Goal: Task Accomplishment & Management: Complete application form

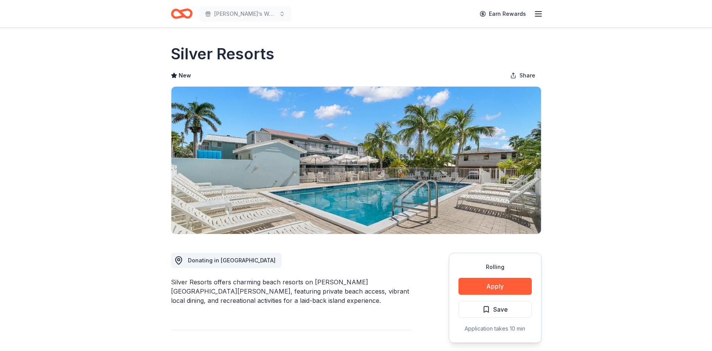
click at [182, 11] on icon "Home" at bounding box center [185, 14] width 12 height 8
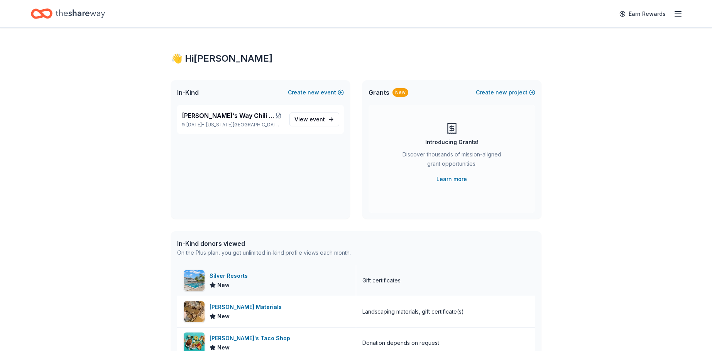
click at [234, 277] on div "Silver Resorts" at bounding box center [229, 276] width 41 height 9
click at [240, 118] on span "[PERSON_NAME]’s Way Chili Cook-off & Silent Auction" at bounding box center [228, 115] width 93 height 9
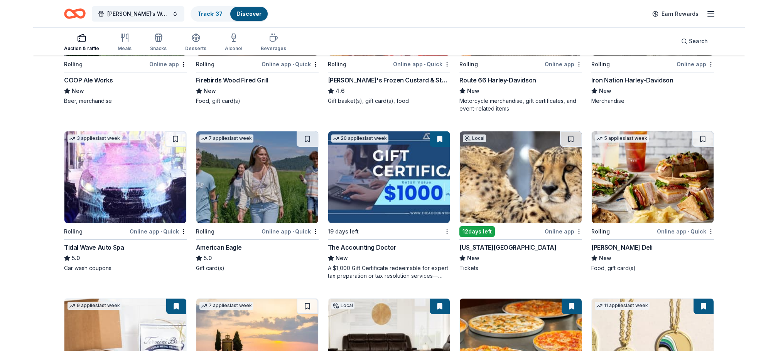
scroll to position [830, 0]
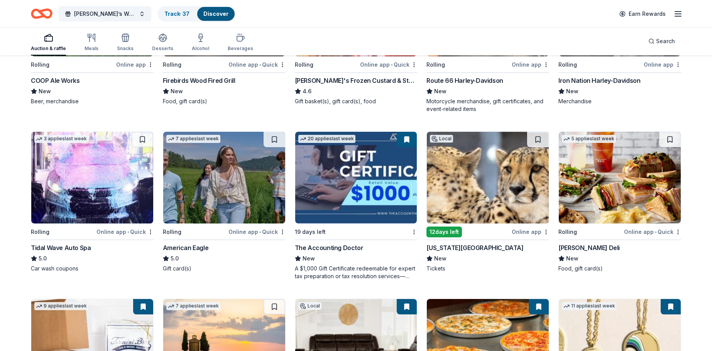
click at [615, 174] on img at bounding box center [619, 178] width 122 height 92
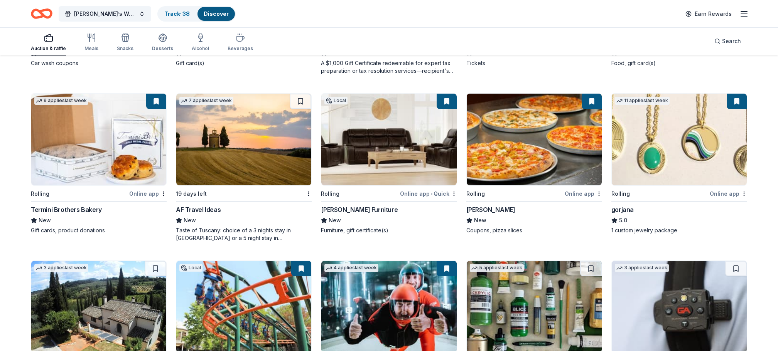
scroll to position [1030, 0]
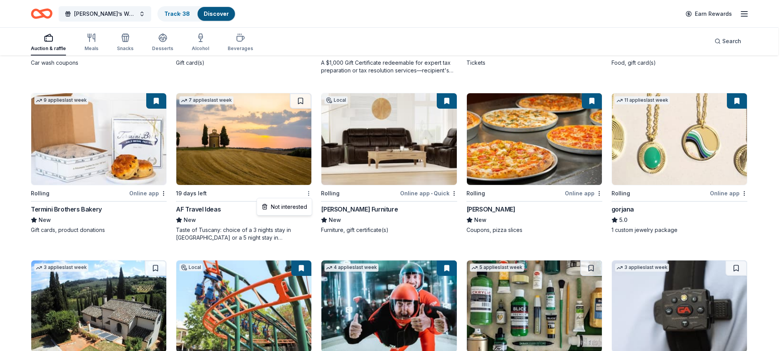
click at [304, 205] on div "Not interested" at bounding box center [284, 207] width 52 height 14
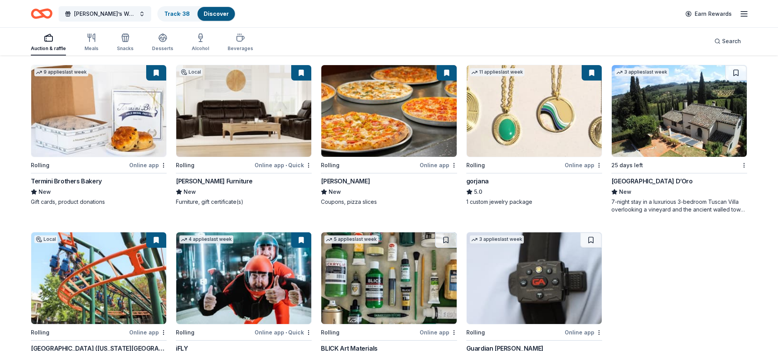
scroll to position [1063, 0]
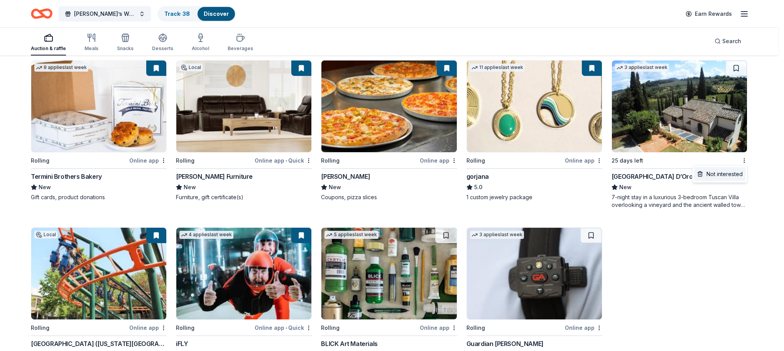
click at [710, 175] on div "Not interested" at bounding box center [720, 174] width 52 height 14
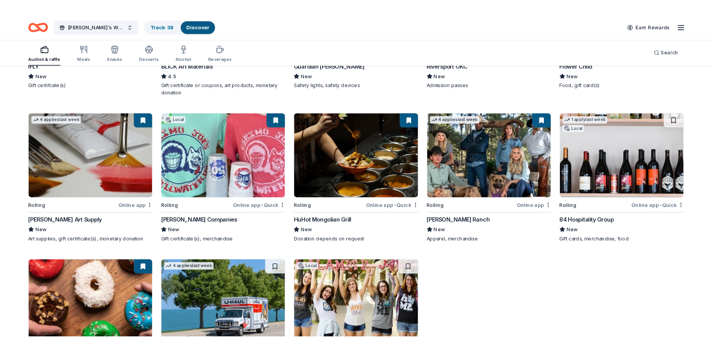
scroll to position [1345, 0]
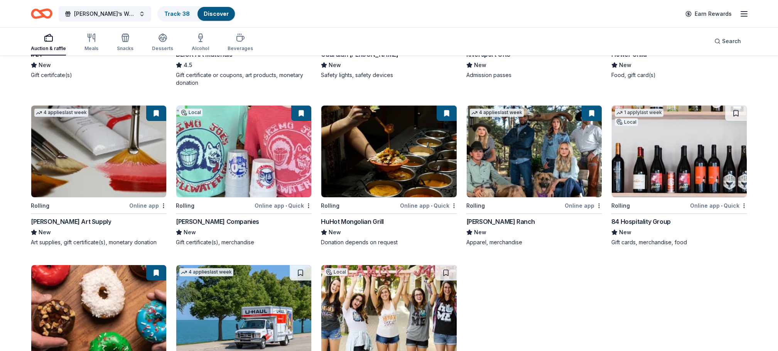
click at [663, 140] on img at bounding box center [679, 152] width 135 height 92
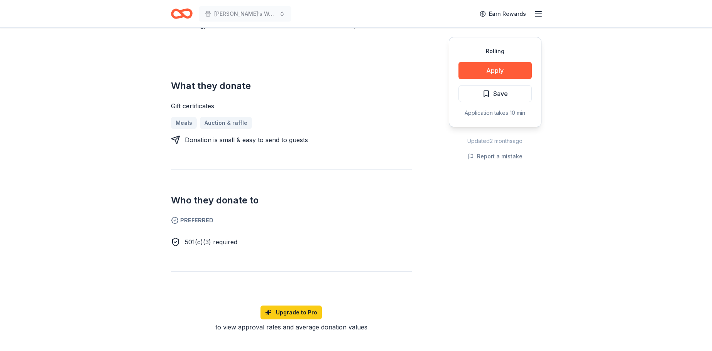
scroll to position [135, 0]
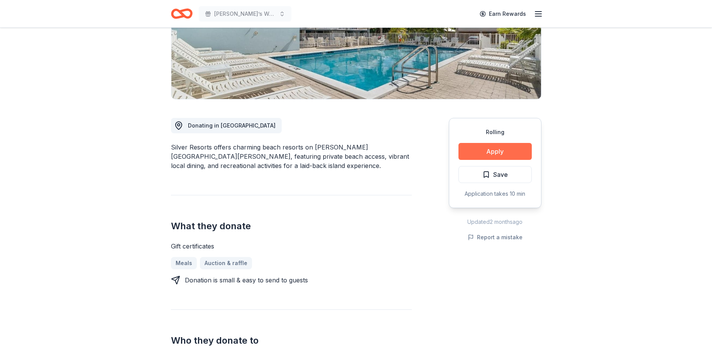
click at [498, 149] on button "Apply" at bounding box center [494, 151] width 73 height 17
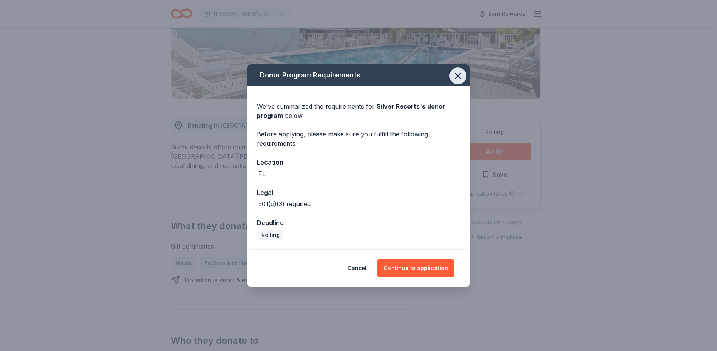
click at [459, 79] on icon "button" at bounding box center [458, 76] width 11 height 11
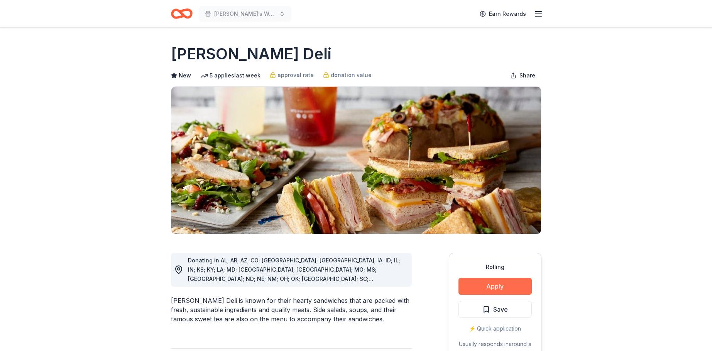
click at [486, 287] on button "Apply" at bounding box center [494, 286] width 73 height 17
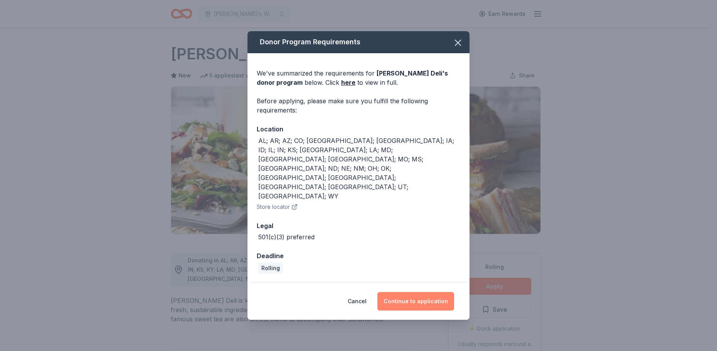
click at [433, 292] on button "Continue to application" at bounding box center [416, 301] width 77 height 19
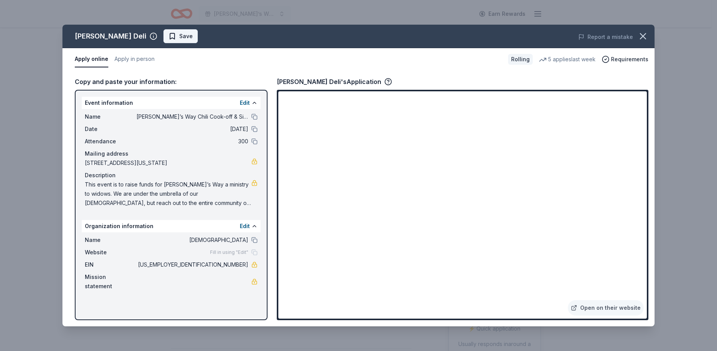
click at [179, 36] on span "Save" at bounding box center [185, 36] width 13 height 9
click at [164, 36] on html "Ron’s Way Chili Cook-off & Silent Auction Earn Rewards Rolling Share McAlister'…" at bounding box center [358, 175] width 717 height 351
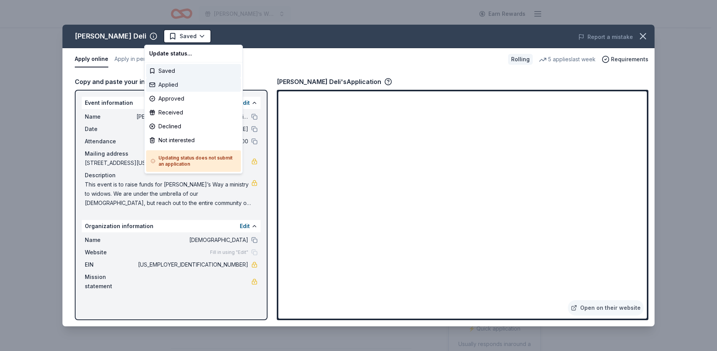
click at [169, 82] on div "Applied" at bounding box center [193, 85] width 95 height 14
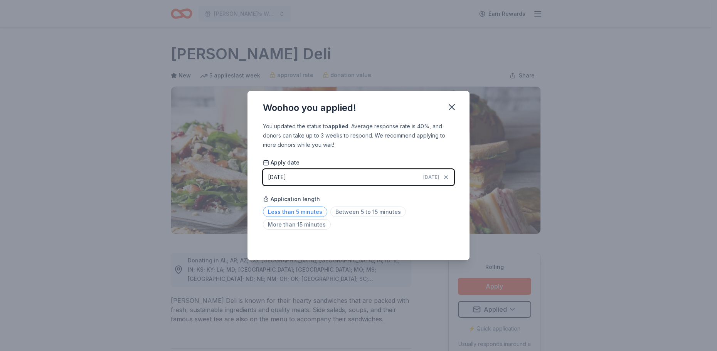
click at [303, 211] on span "Less than 5 minutes" at bounding box center [295, 212] width 64 height 10
click at [452, 106] on icon "button" at bounding box center [451, 107] width 5 height 5
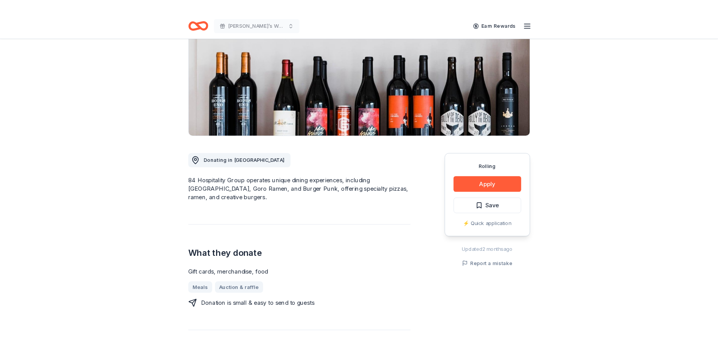
scroll to position [98, 0]
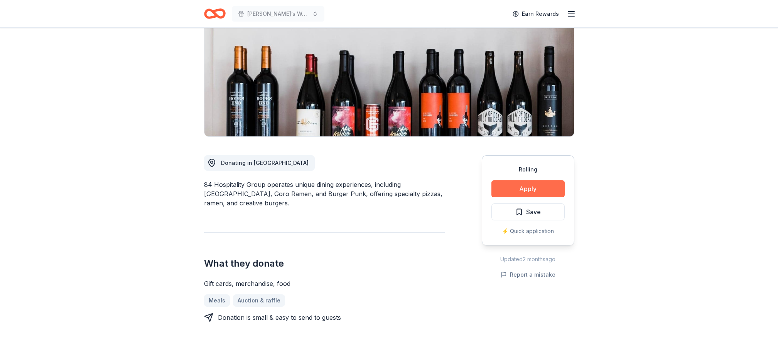
click at [534, 189] on button "Apply" at bounding box center [527, 188] width 73 height 17
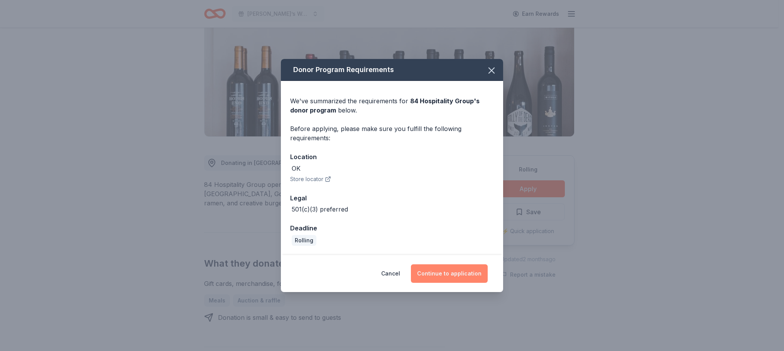
click at [454, 275] on button "Continue to application" at bounding box center [449, 274] width 77 height 19
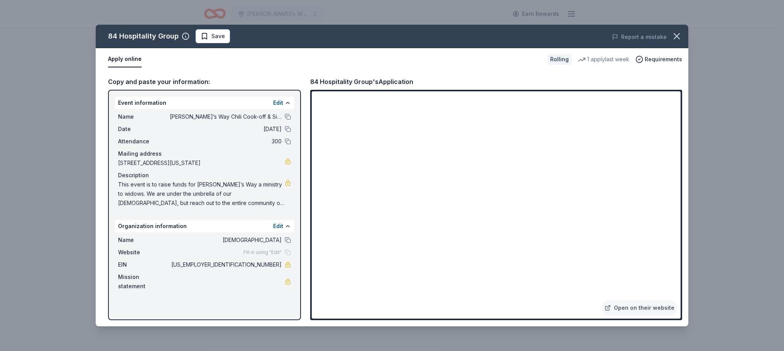
drag, startPoint x: 447, startPoint y: 29, endPoint x: 377, endPoint y: -2, distance: 76.0
click at [377, 0] on html "Ron’s Way Chili Cook-off & Silent Auction Earn Rewards Rolling Share 84 Hospita…" at bounding box center [392, 77] width 784 height 351
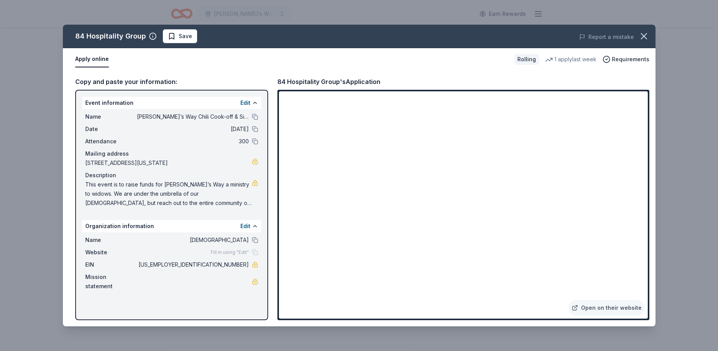
click at [186, 34] on span "Save" at bounding box center [185, 36] width 13 height 9
click at [184, 37] on html "Ron’s Way Chili Cook-off & Silent Auction Earn Rewards Rolling Share 84 Hospita…" at bounding box center [359, 77] width 718 height 351
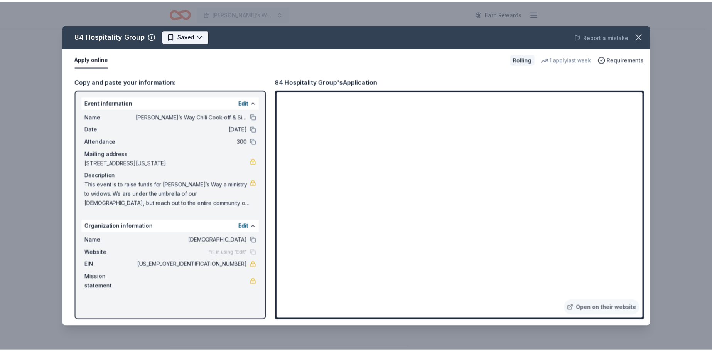
scroll to position [0, 0]
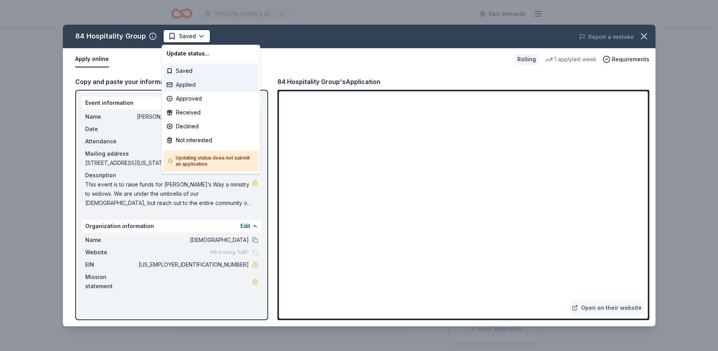
click at [184, 86] on div "Applied" at bounding box center [211, 85] width 95 height 14
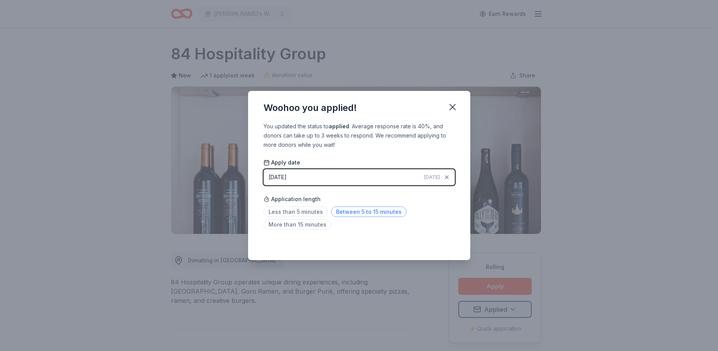
click at [344, 212] on span "Between 5 to 15 minutes" at bounding box center [369, 212] width 76 height 10
drag, startPoint x: 454, startPoint y: 108, endPoint x: 470, endPoint y: 90, distance: 23.2
click at [454, 108] on icon "button" at bounding box center [452, 107] width 11 height 11
